Goal: Transaction & Acquisition: Purchase product/service

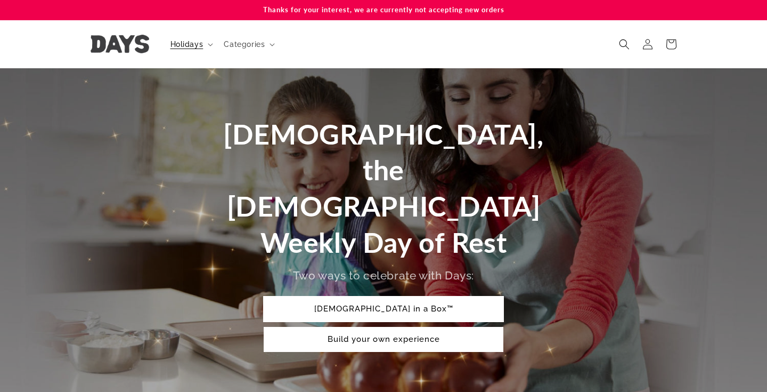
click at [450, 296] on link "[DEMOGRAPHIC_DATA] in a Box™" at bounding box center [384, 308] width 240 height 25
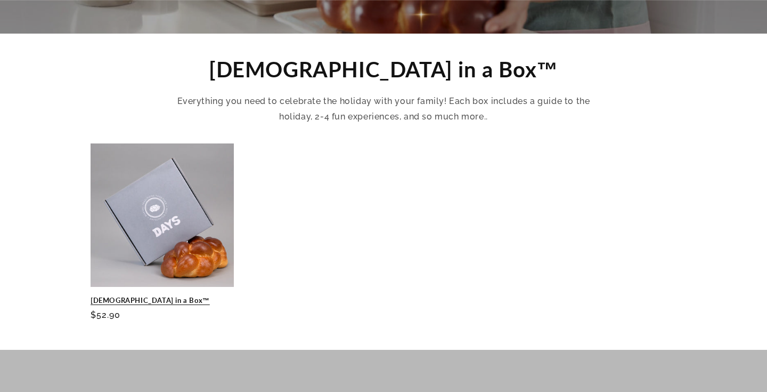
click at [207, 296] on link "[DEMOGRAPHIC_DATA] in a Box™" at bounding box center [162, 300] width 143 height 9
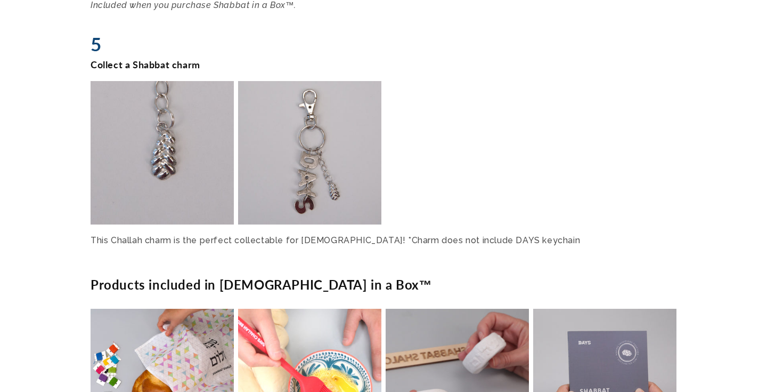
scroll to position [2118, 0]
